Goal: Task Accomplishment & Management: Manage account settings

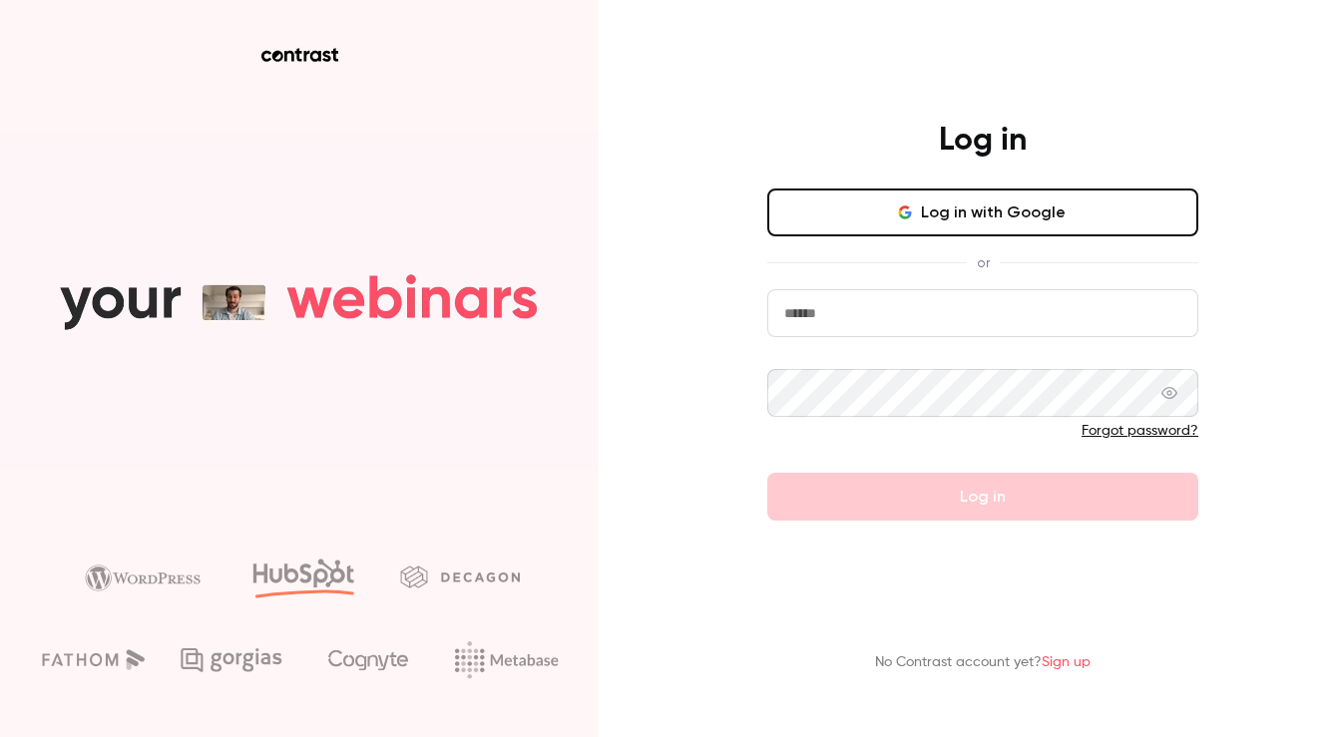
click at [1031, 218] on button "Log in with Google" at bounding box center [982, 213] width 431 height 48
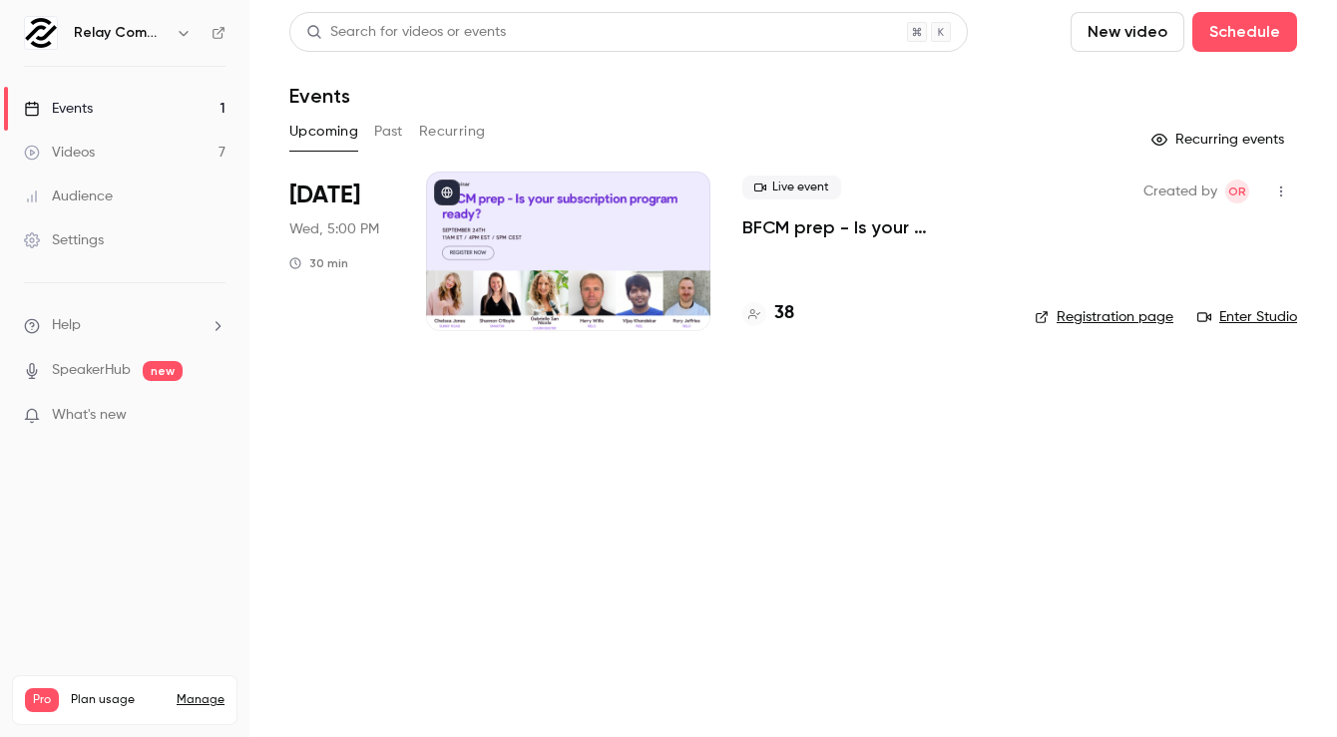
click at [634, 279] on div at bounding box center [568, 252] width 284 height 160
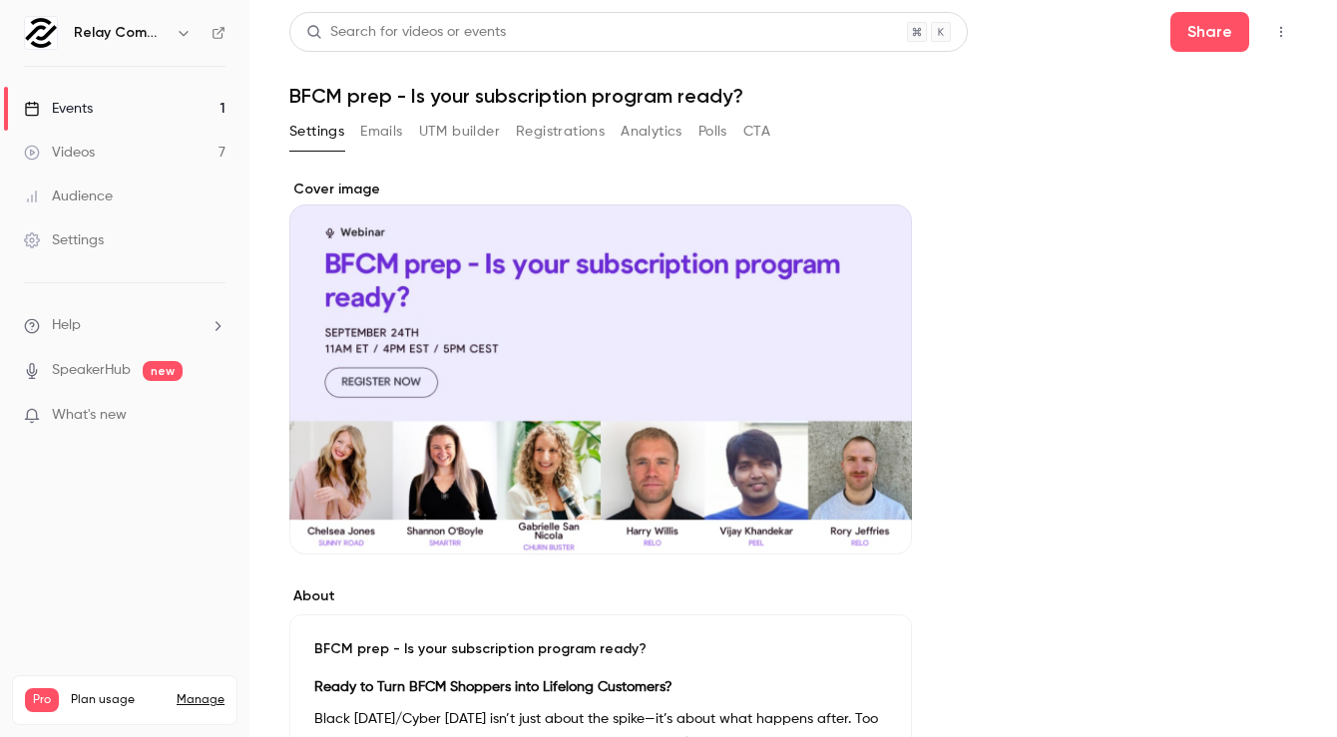
click at [388, 141] on button "Emails" at bounding box center [381, 132] width 42 height 32
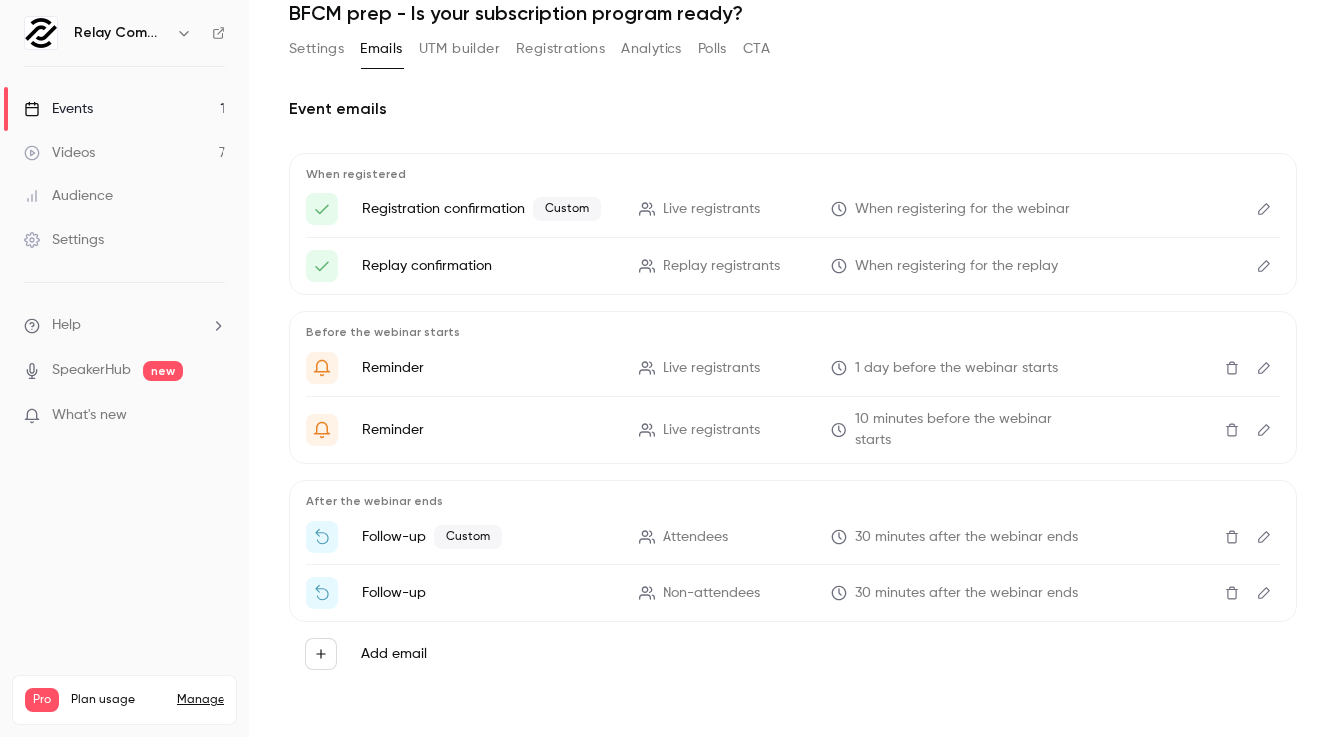
scroll to position [84, 0]
click at [589, 54] on button "Registrations" at bounding box center [560, 48] width 89 height 32
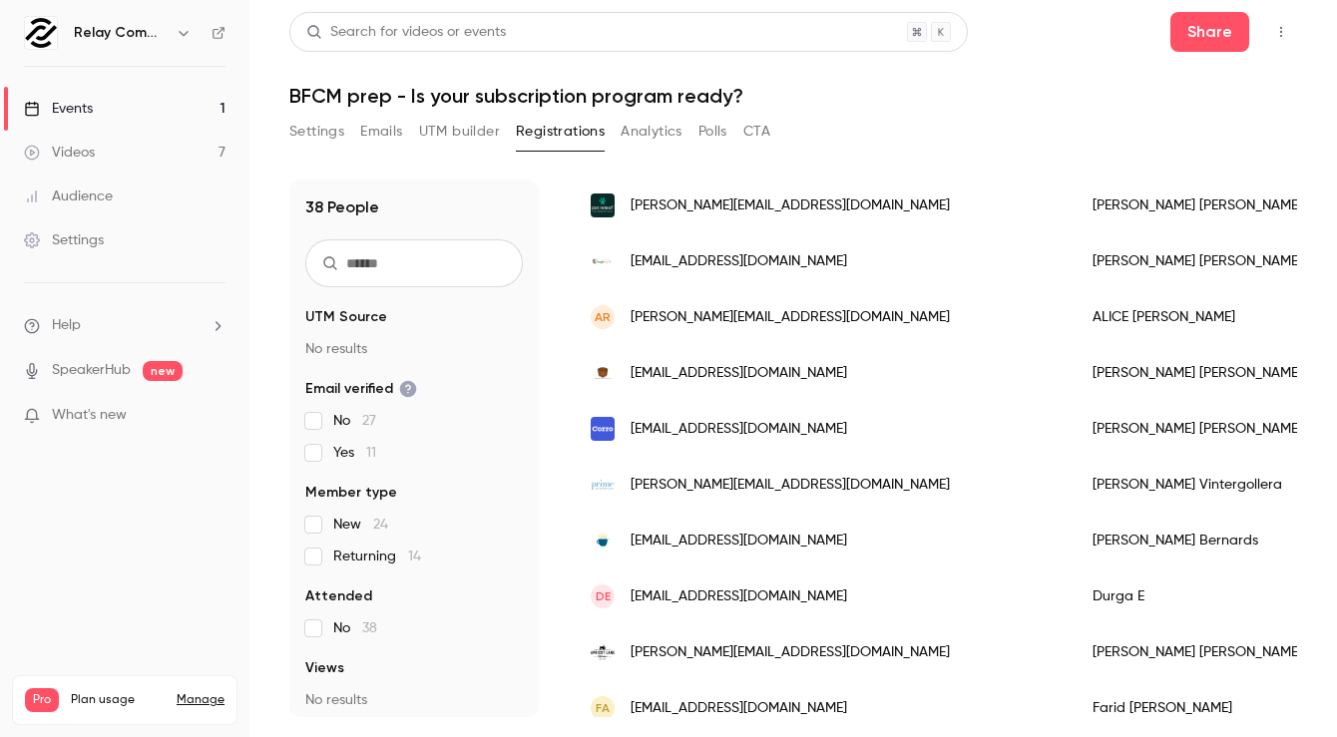
scroll to position [1776, 0]
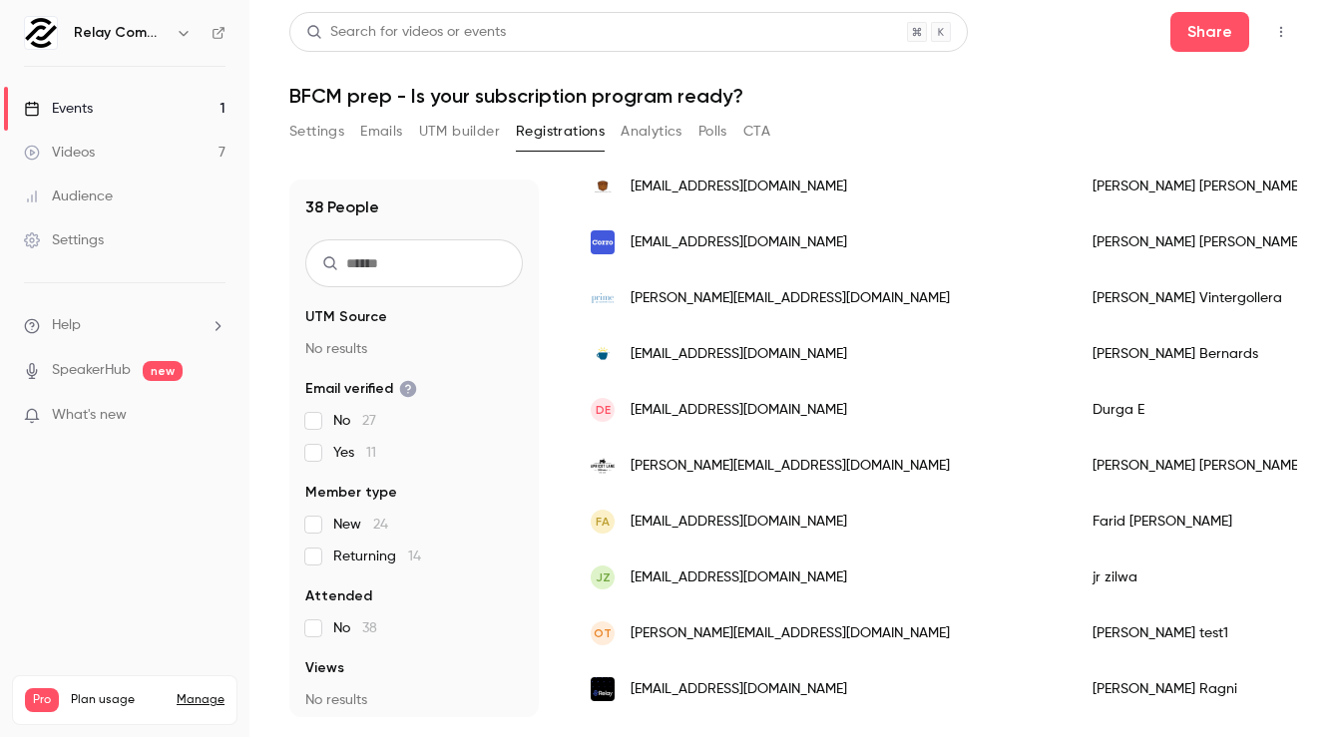
click at [669, 125] on button "Analytics" at bounding box center [652, 132] width 62 height 32
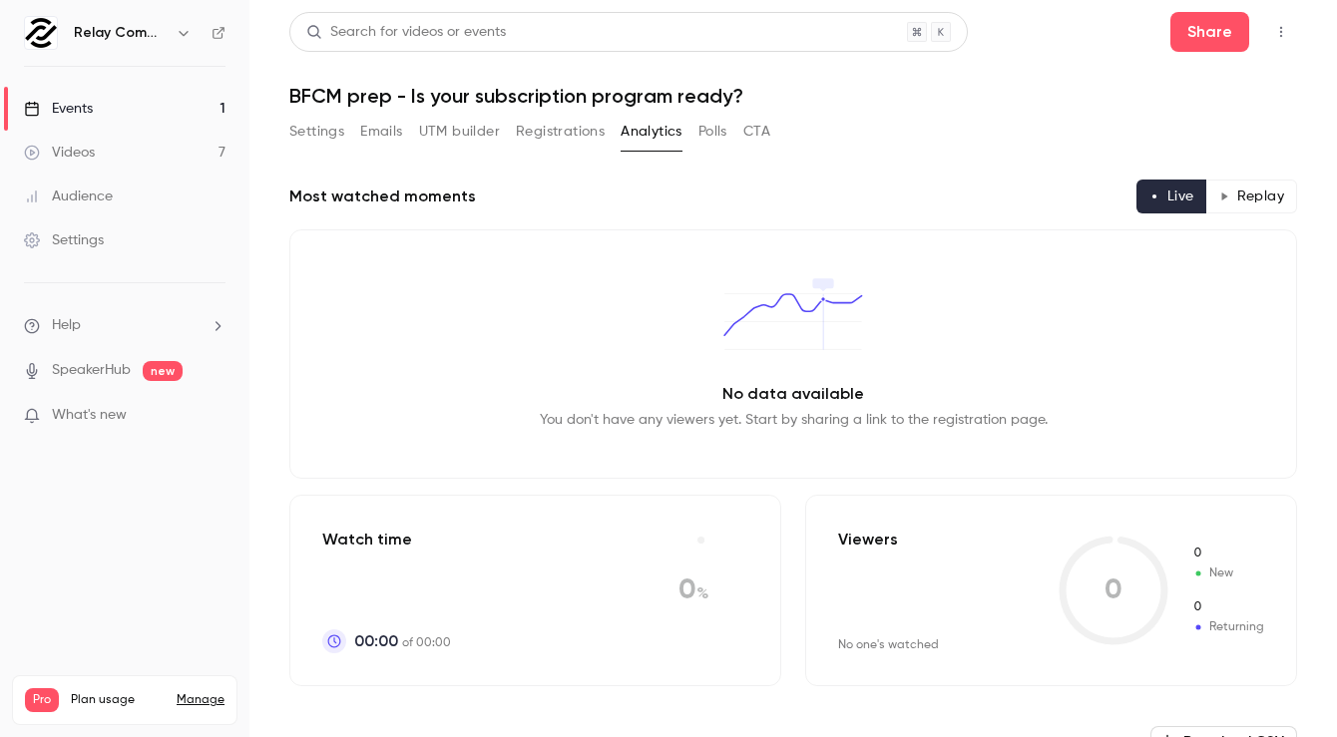
click at [718, 133] on button "Polls" at bounding box center [712, 132] width 29 height 32
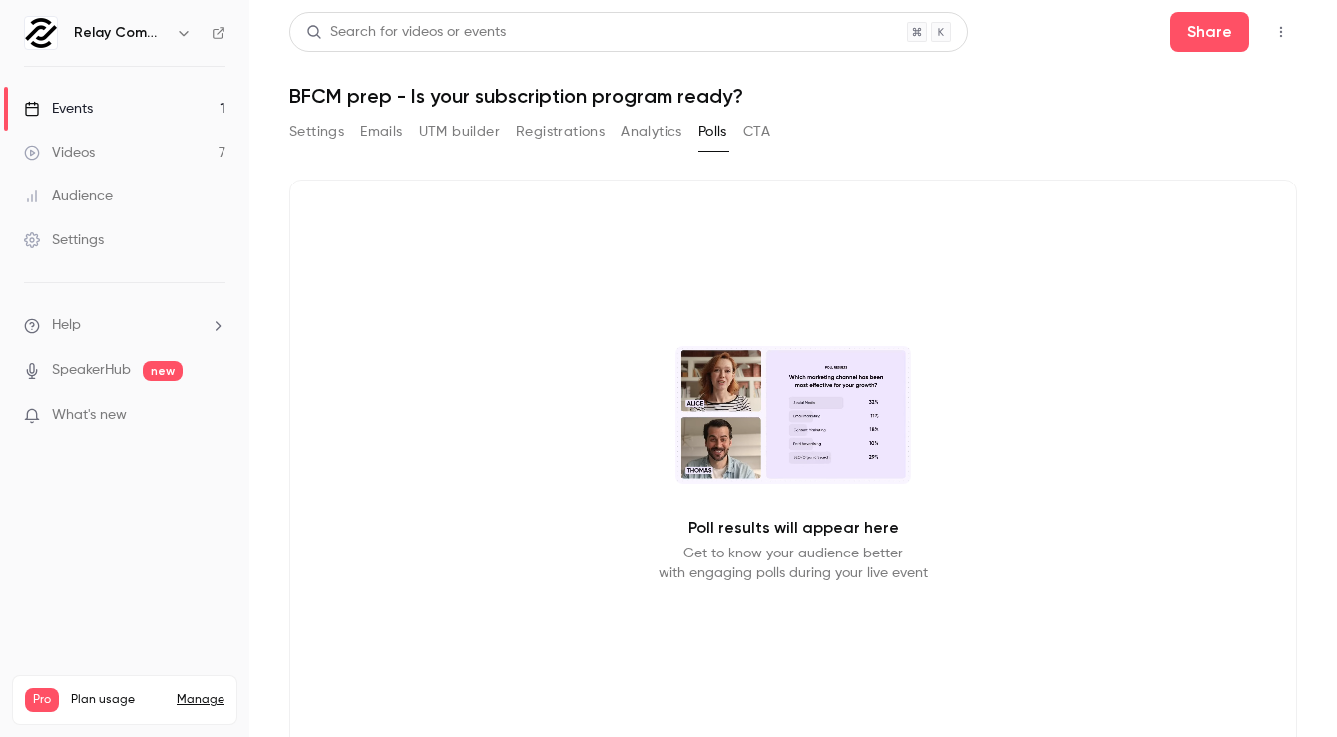
click at [753, 134] on button "CTA" at bounding box center [756, 132] width 27 height 32
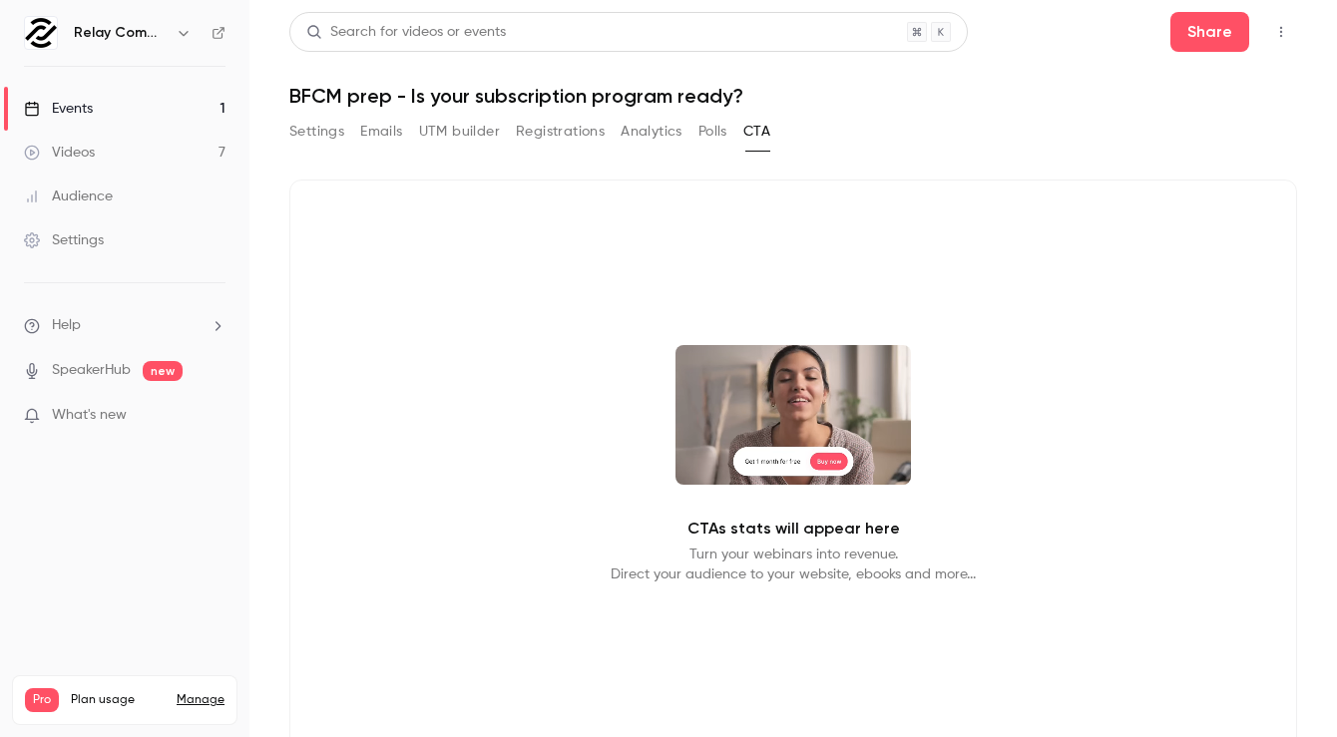
click at [711, 135] on button "Polls" at bounding box center [712, 132] width 29 height 32
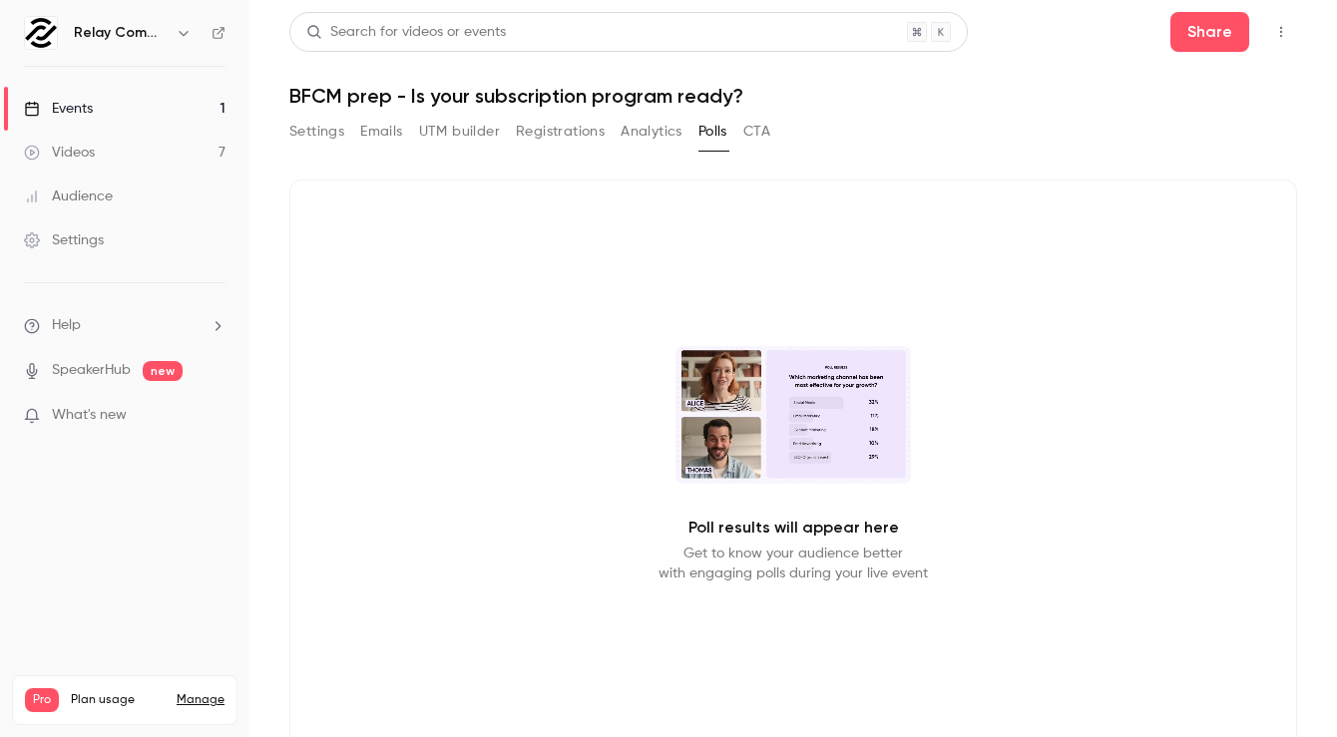
click at [323, 135] on button "Settings" at bounding box center [316, 132] width 55 height 32
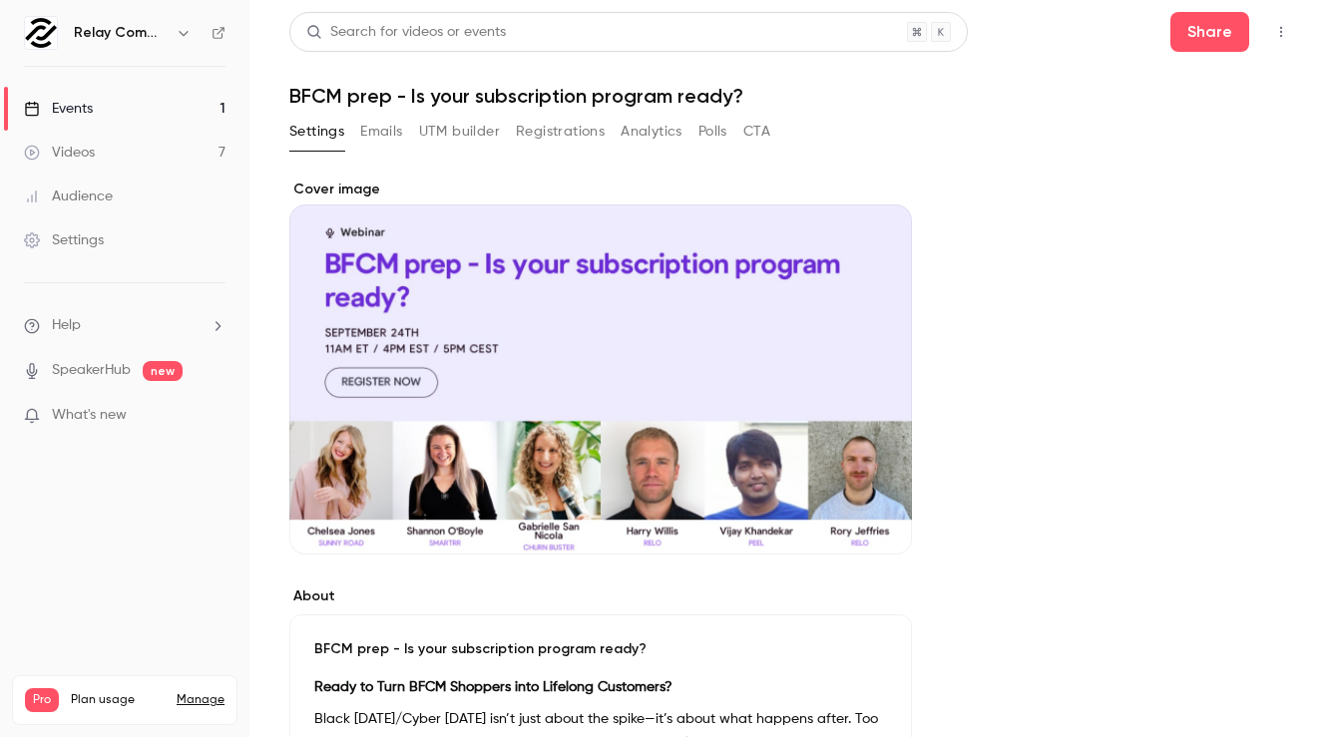
click at [87, 113] on div "Events" at bounding box center [58, 109] width 69 height 20
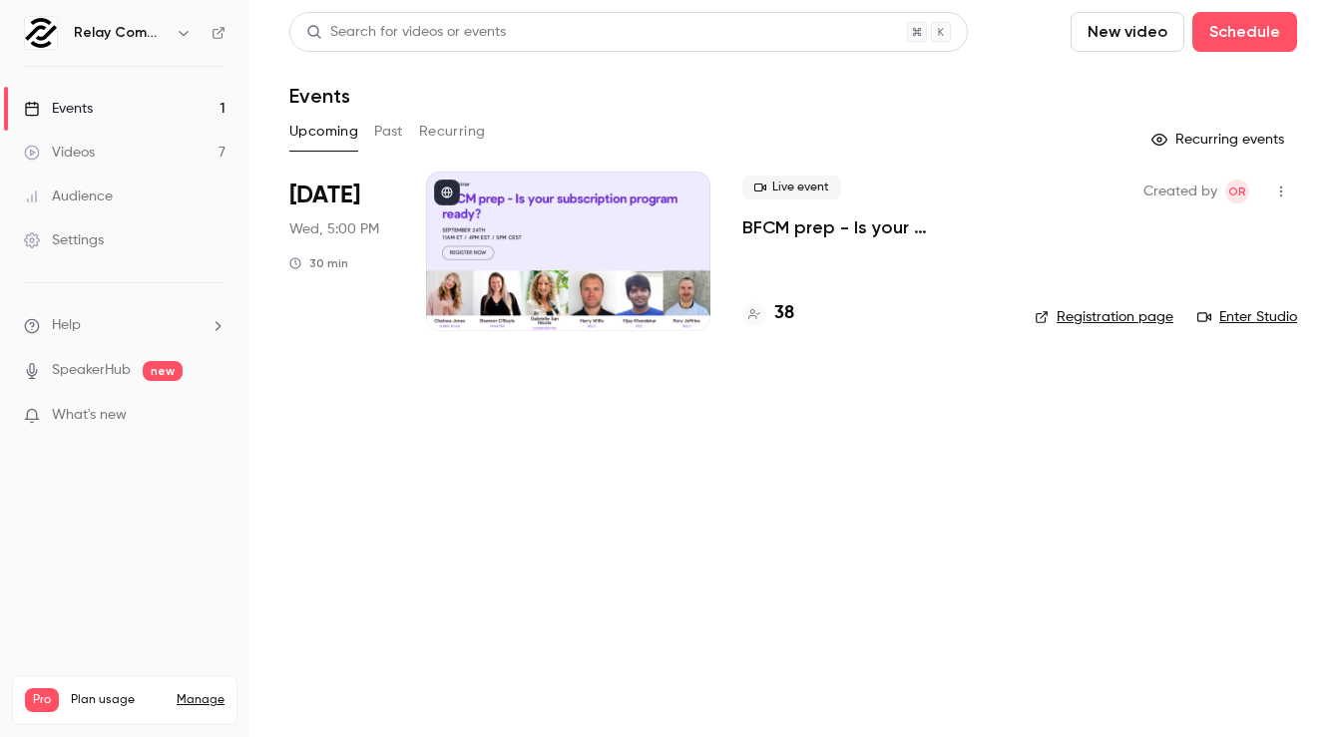
click at [1279, 189] on icon "button" at bounding box center [1281, 192] width 16 height 14
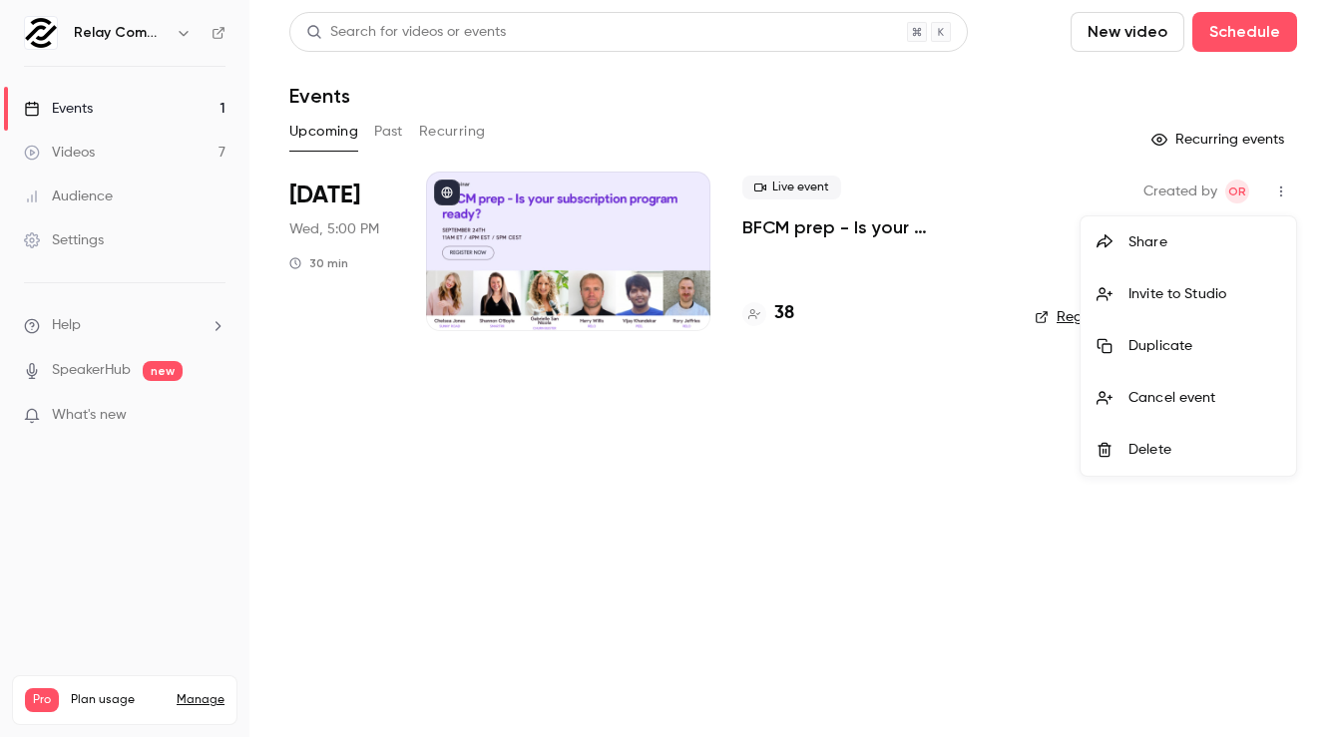
click at [1185, 351] on div "Duplicate" at bounding box center [1204, 346] width 152 height 20
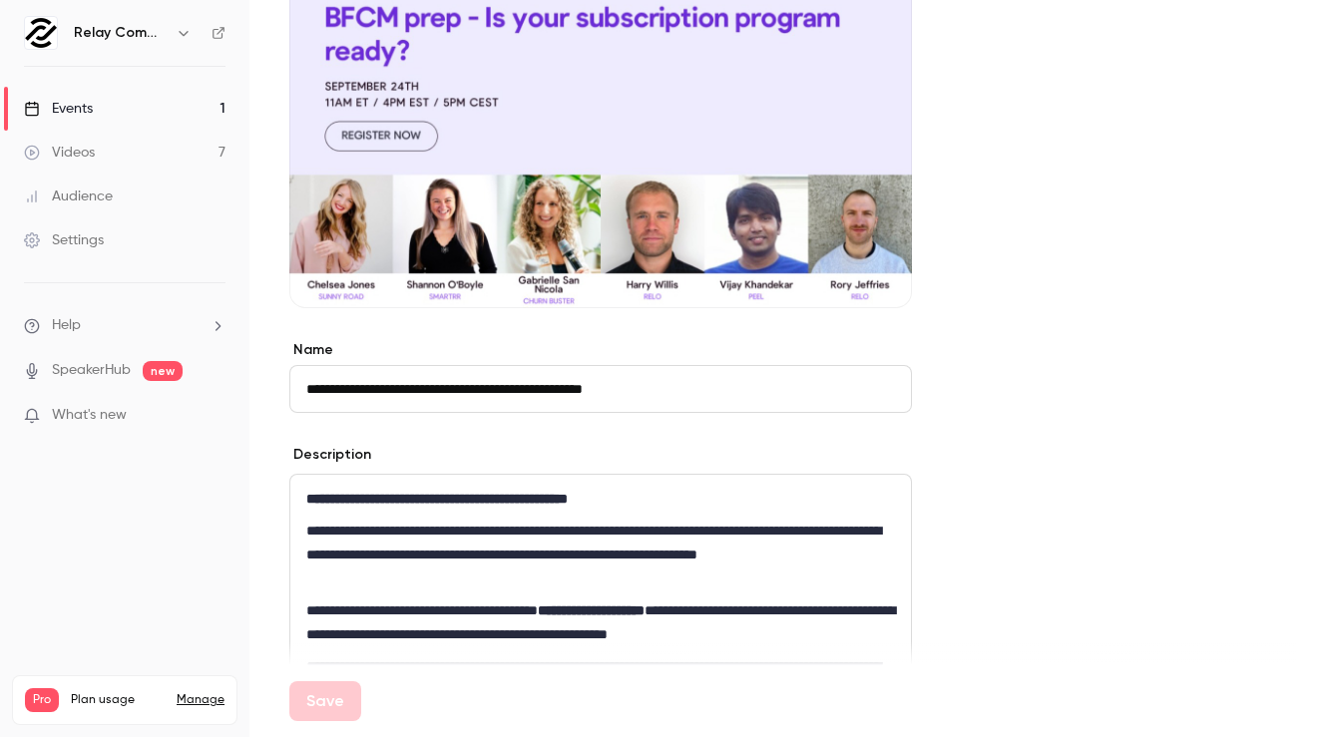
scroll to position [232, 0]
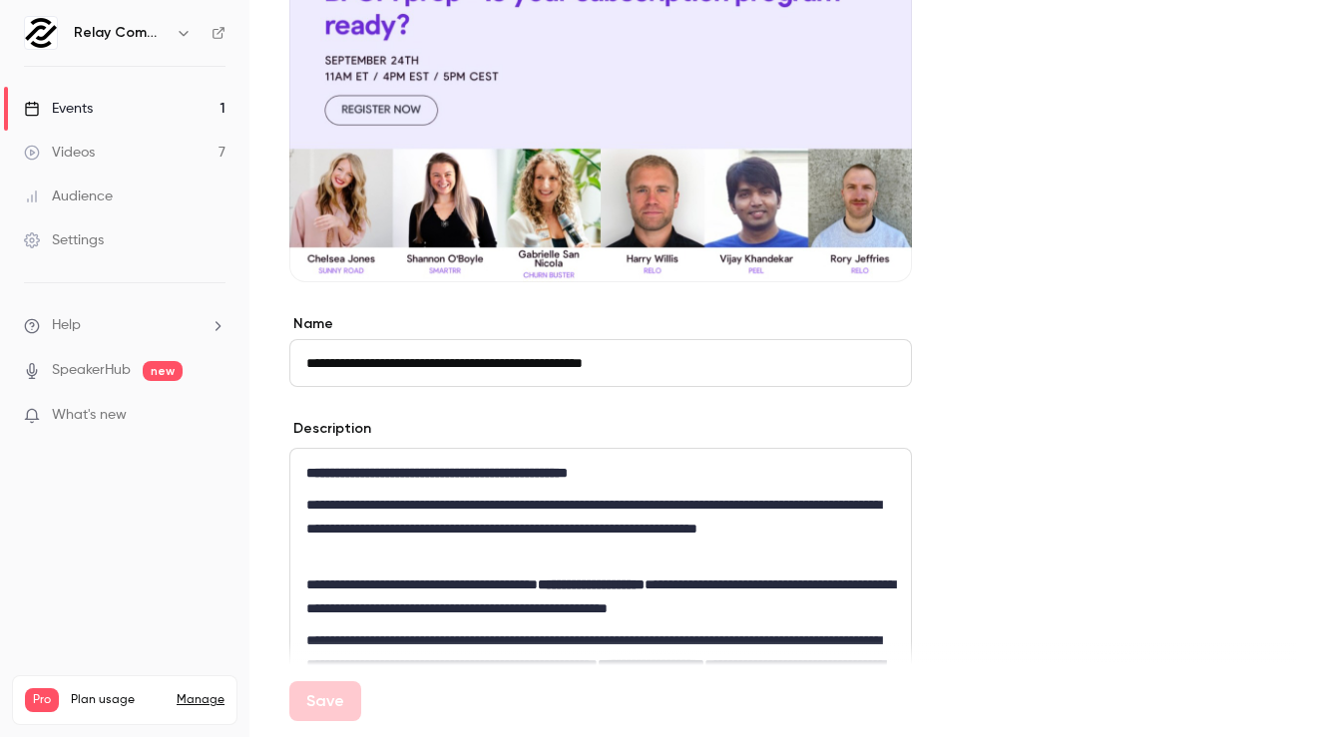
click at [452, 370] on input "**********" at bounding box center [600, 363] width 623 height 48
drag, startPoint x: 355, startPoint y: 358, endPoint x: 267, endPoint y: 355, distance: 87.8
click at [267, 355] on main "**********" at bounding box center [792, 368] width 1087 height 737
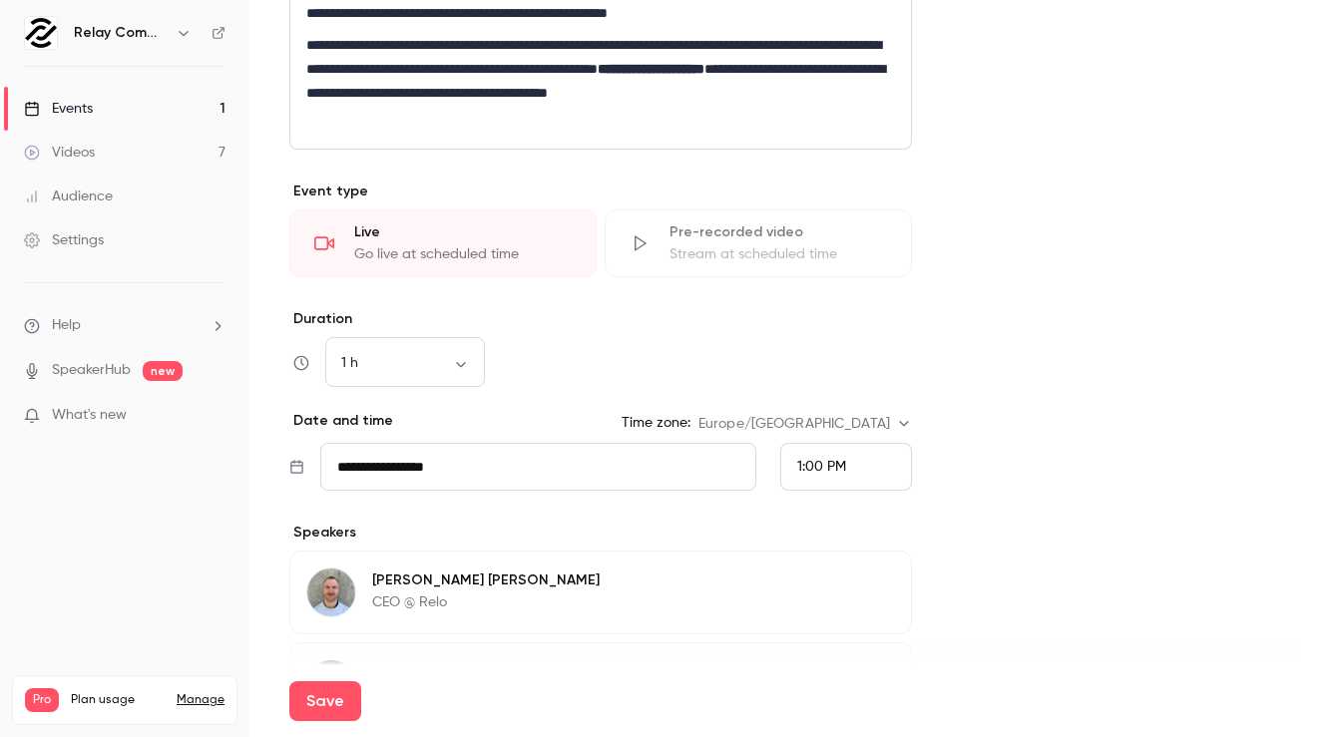
scroll to position [831, 0]
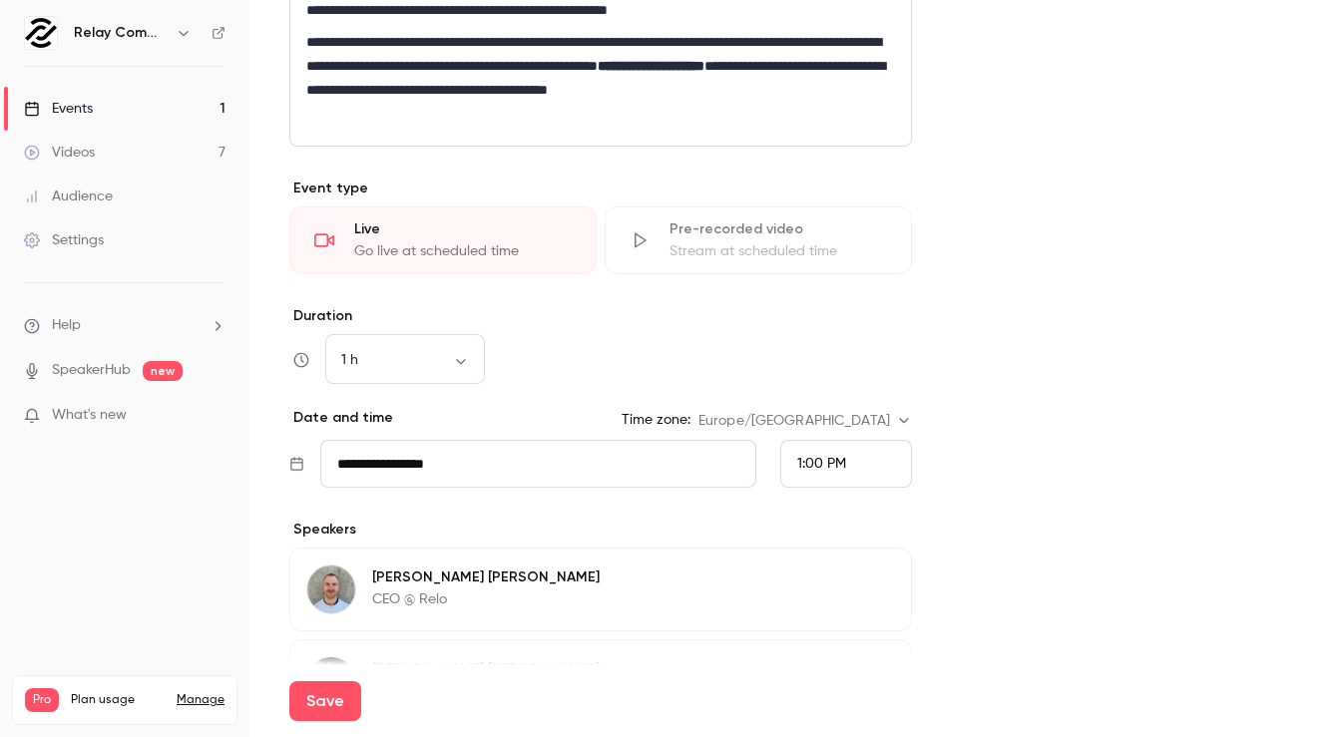
click at [481, 453] on input "**********" at bounding box center [538, 464] width 436 height 48
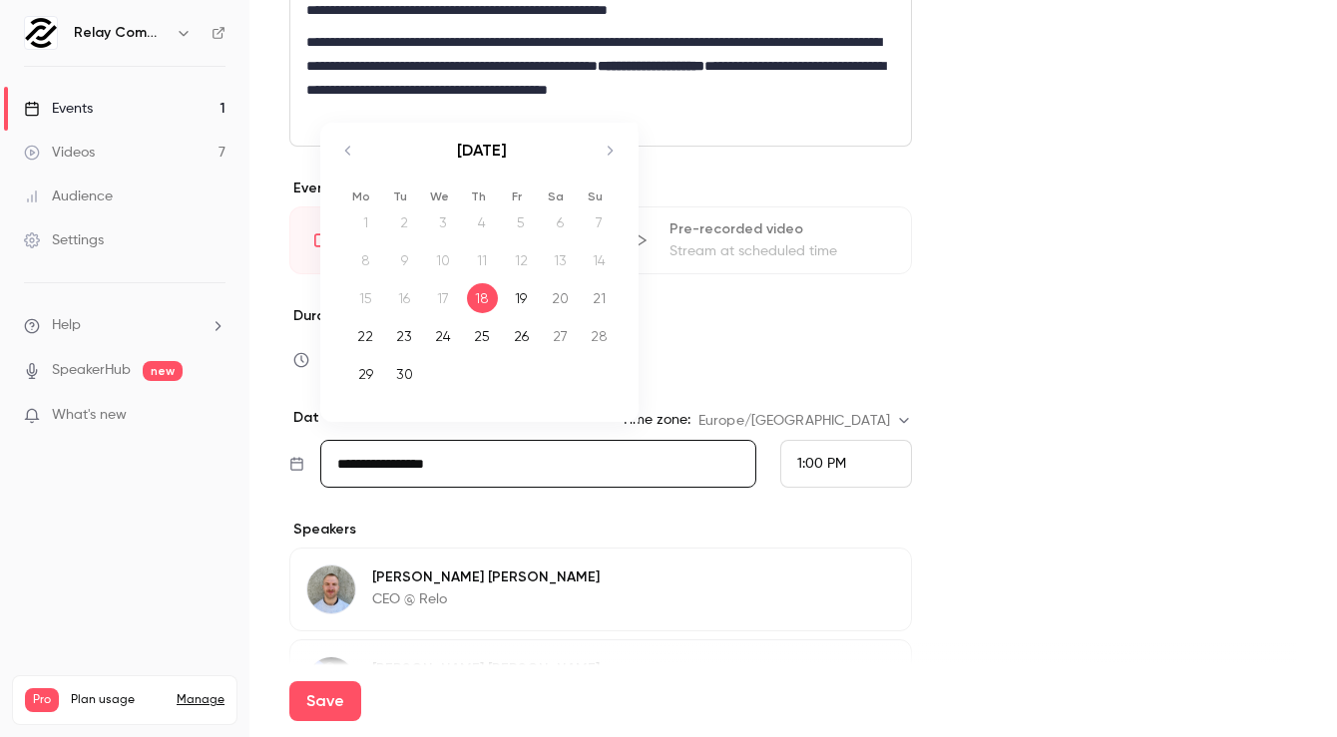
click at [479, 281] on td "18" at bounding box center [482, 298] width 39 height 38
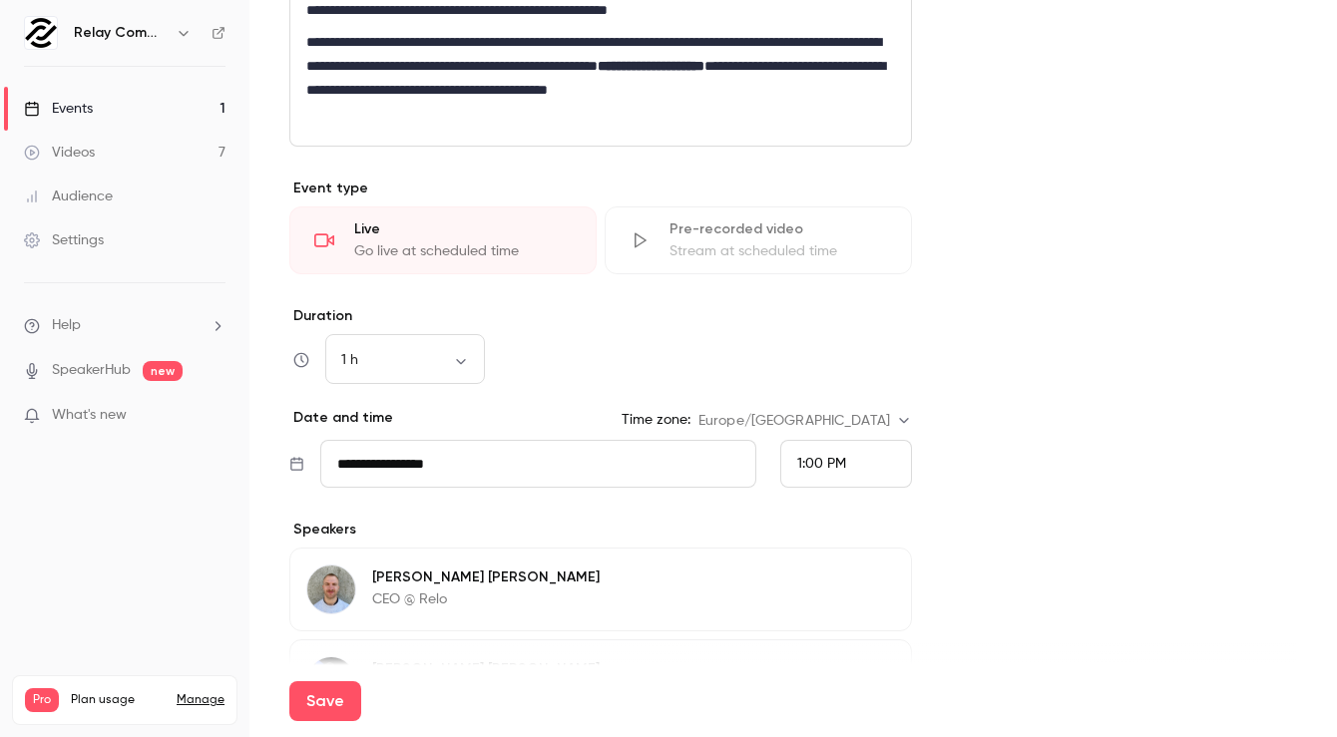
click at [825, 457] on span "1:00 PM" at bounding box center [821, 464] width 49 height 14
click at [843, 332] on span "6:00 PM" at bounding box center [823, 338] width 53 height 14
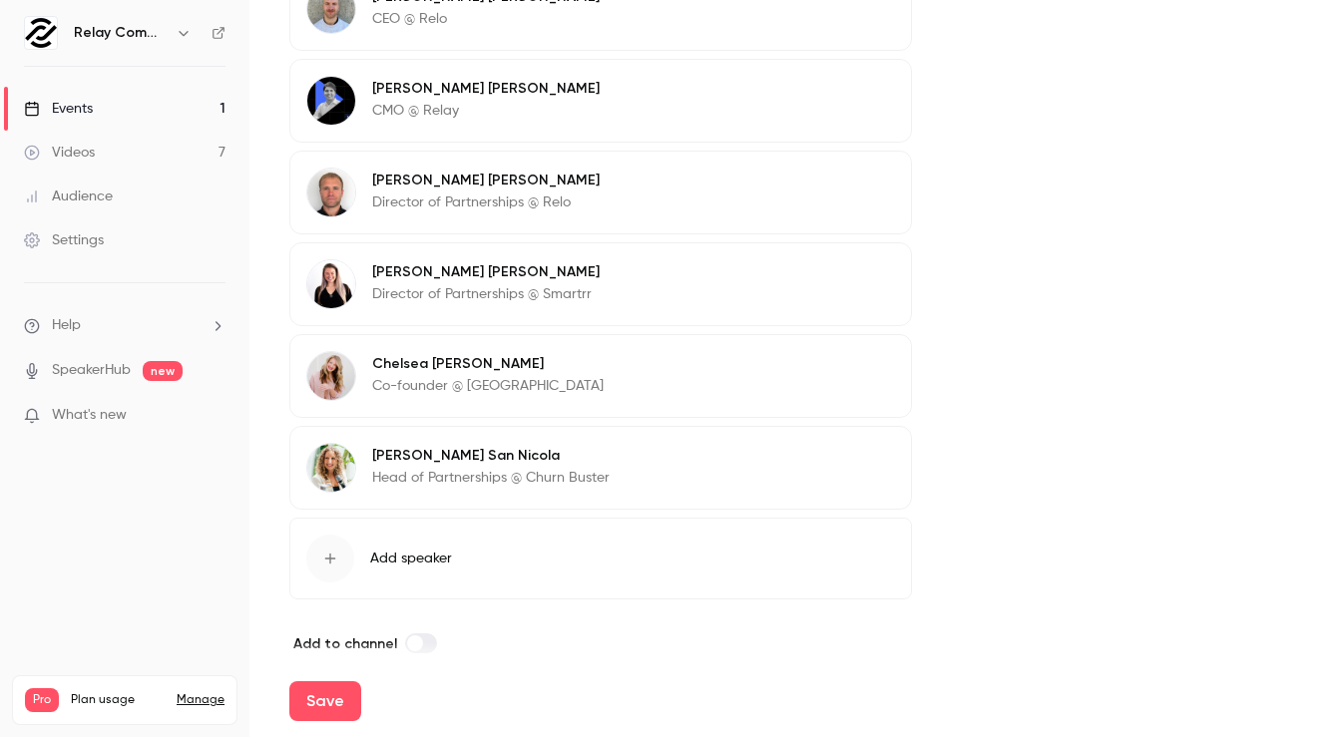
scroll to position [1434, 0]
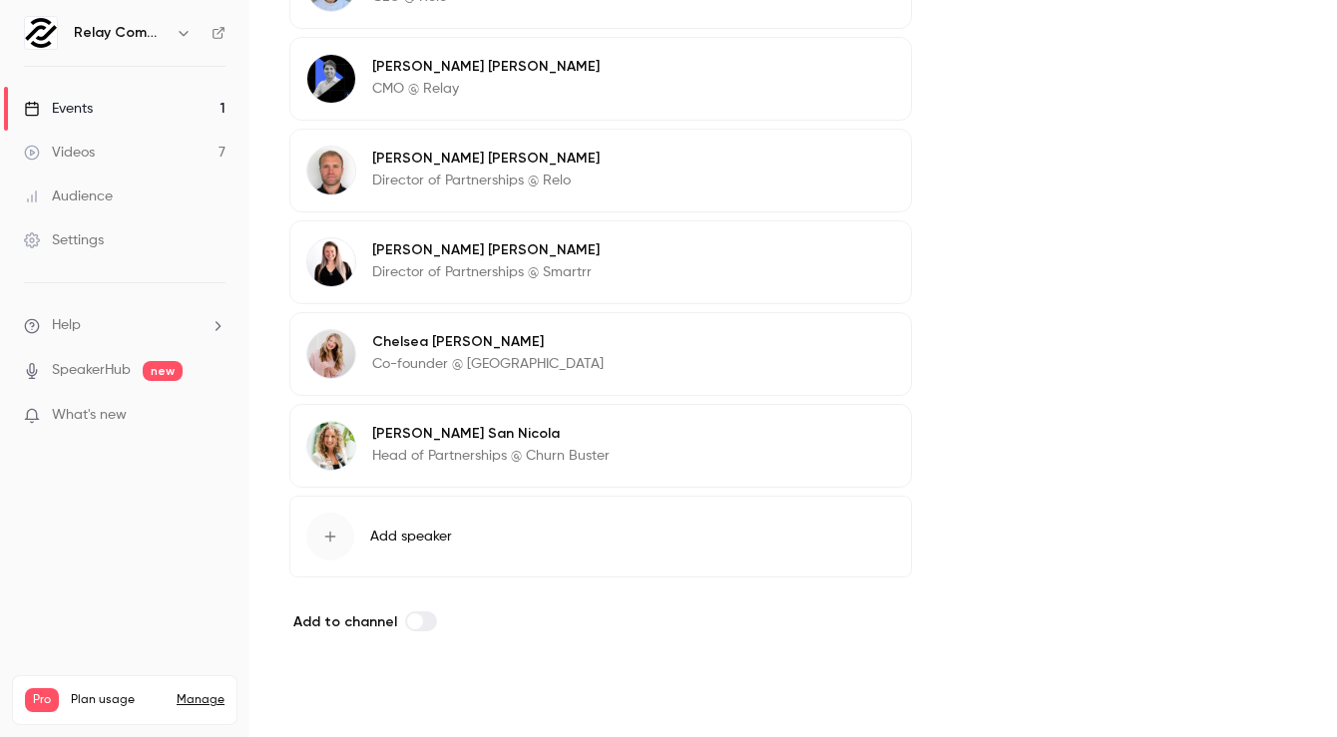
click at [342, 689] on button "Save" at bounding box center [325, 701] width 72 height 40
type input "**********"
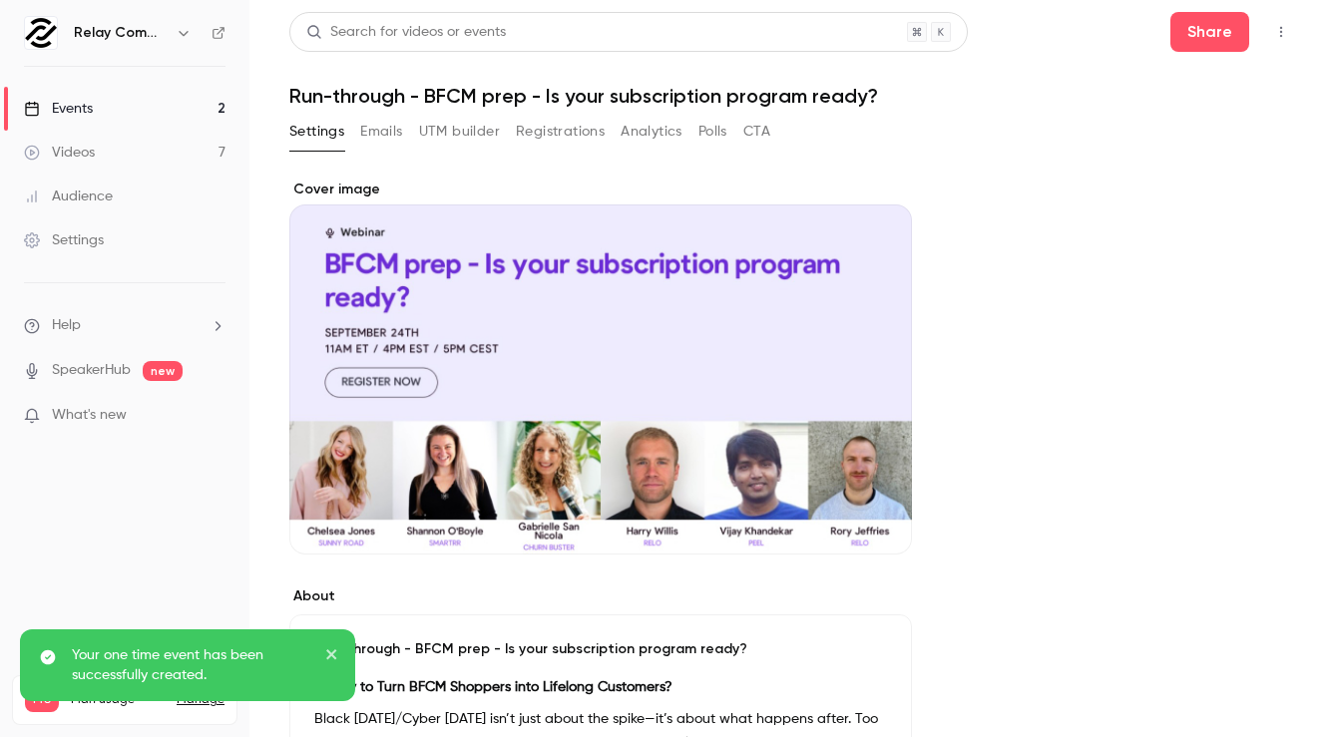
click at [139, 109] on link "Events 2" at bounding box center [124, 109] width 249 height 44
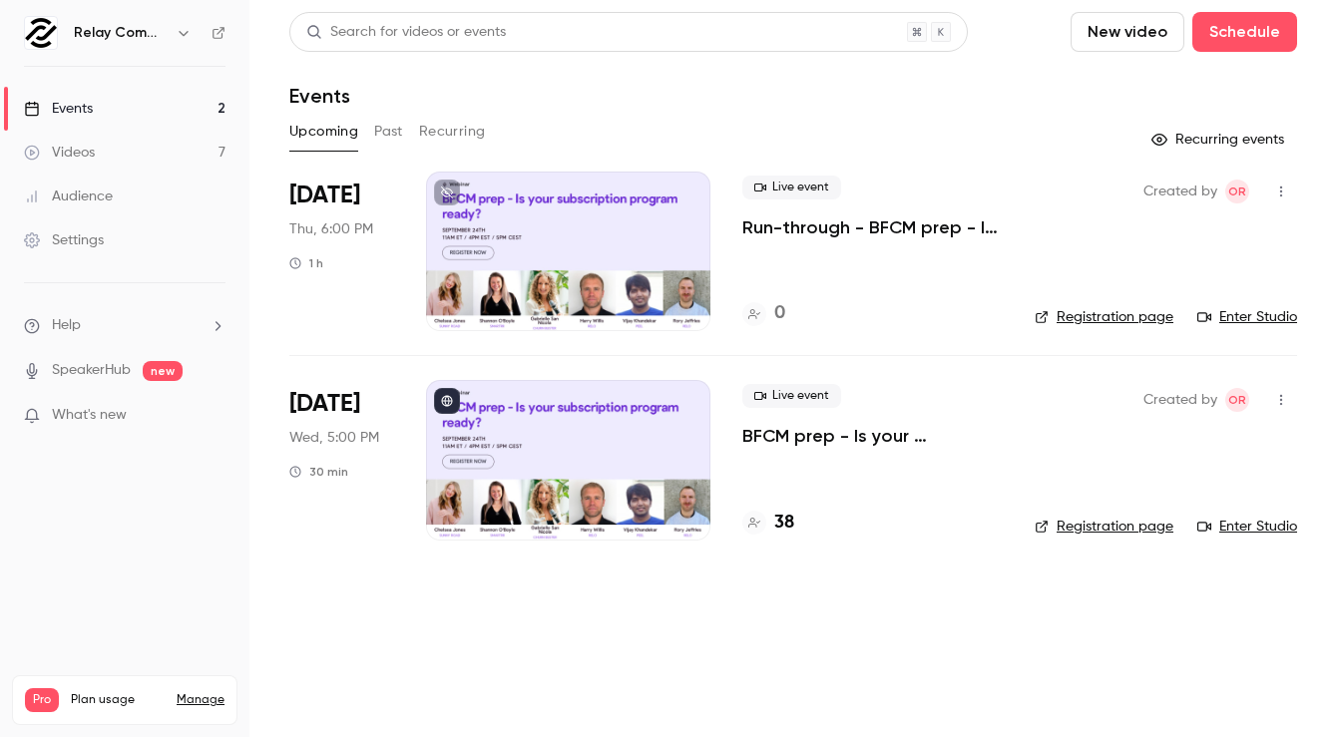
click at [355, 261] on div "[DATE] Thu, 6:00 PM 1 h" at bounding box center [341, 252] width 105 height 160
click at [1238, 313] on link "Enter Studio" at bounding box center [1247, 317] width 100 height 20
